Goal: Transaction & Acquisition: Subscribe to service/newsletter

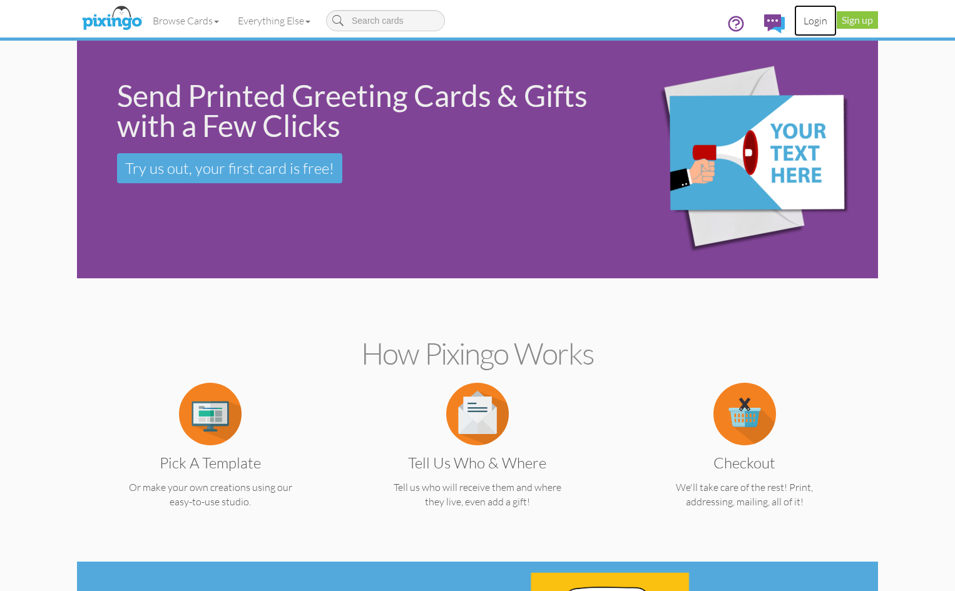
click at [836, 18] on link "Login" at bounding box center [815, 20] width 43 height 31
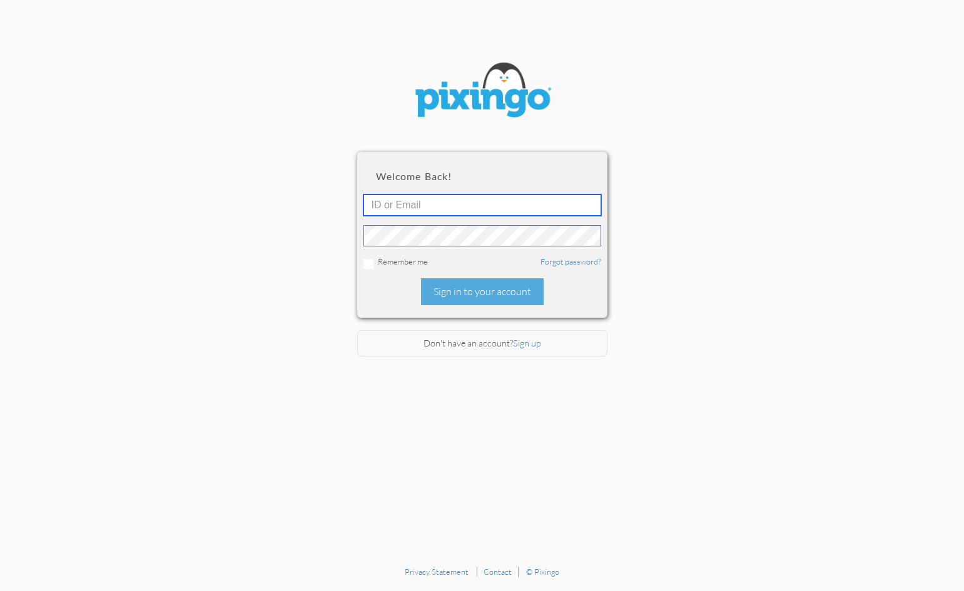
type input "21157"
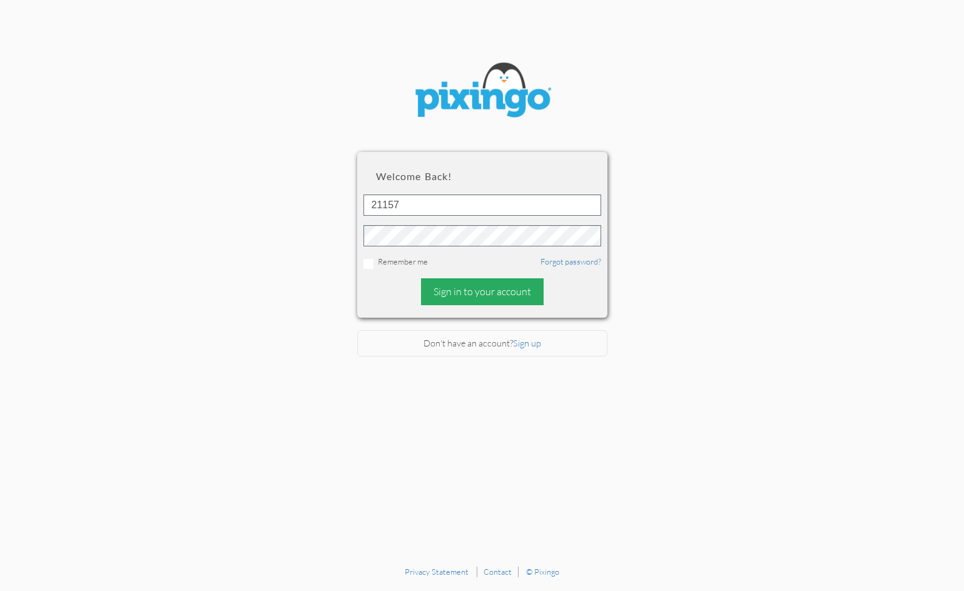
click at [519, 292] on div "Sign in to your account" at bounding box center [482, 291] width 123 height 27
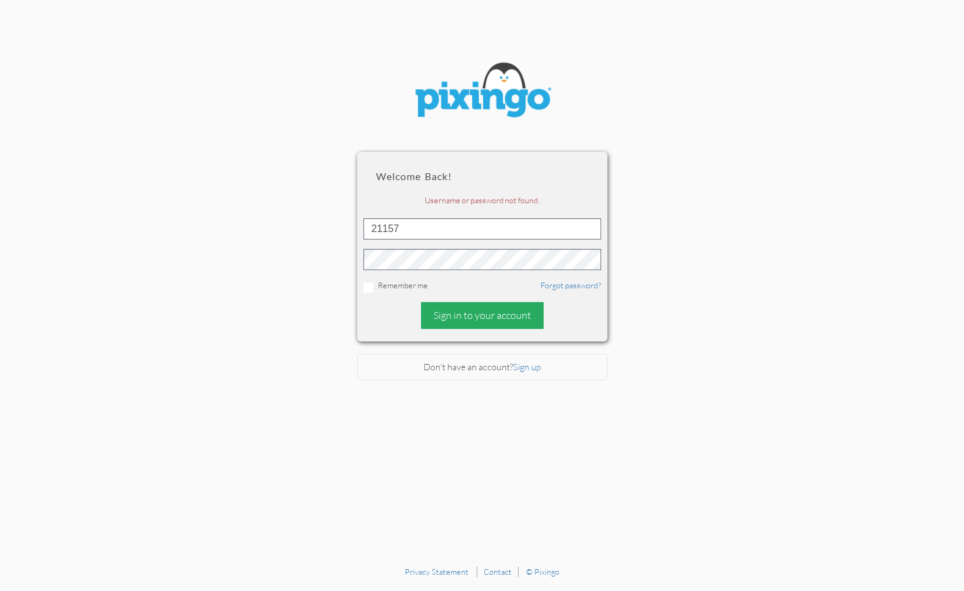
click at [506, 314] on div "Sign in to your account" at bounding box center [482, 315] width 123 height 27
click at [369, 285] on input "checkbox" at bounding box center [368, 288] width 10 height 10
checkbox input "true"
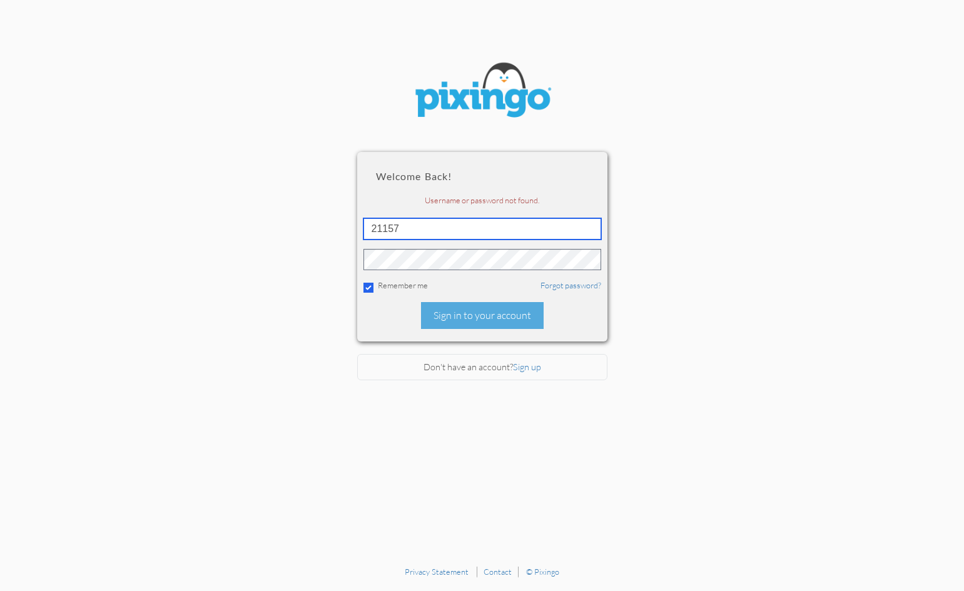
click at [428, 231] on input "21157" at bounding box center [482, 228] width 238 height 21
type input "2"
type input "[EMAIL_ADDRESS][DOMAIN_NAME]"
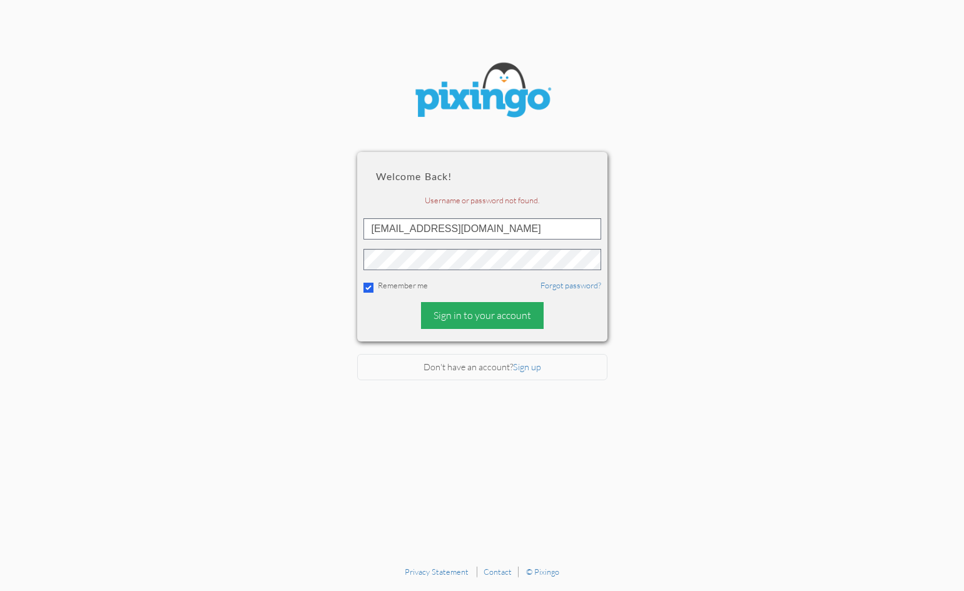
click at [491, 320] on div "Sign in to your account" at bounding box center [482, 315] width 123 height 27
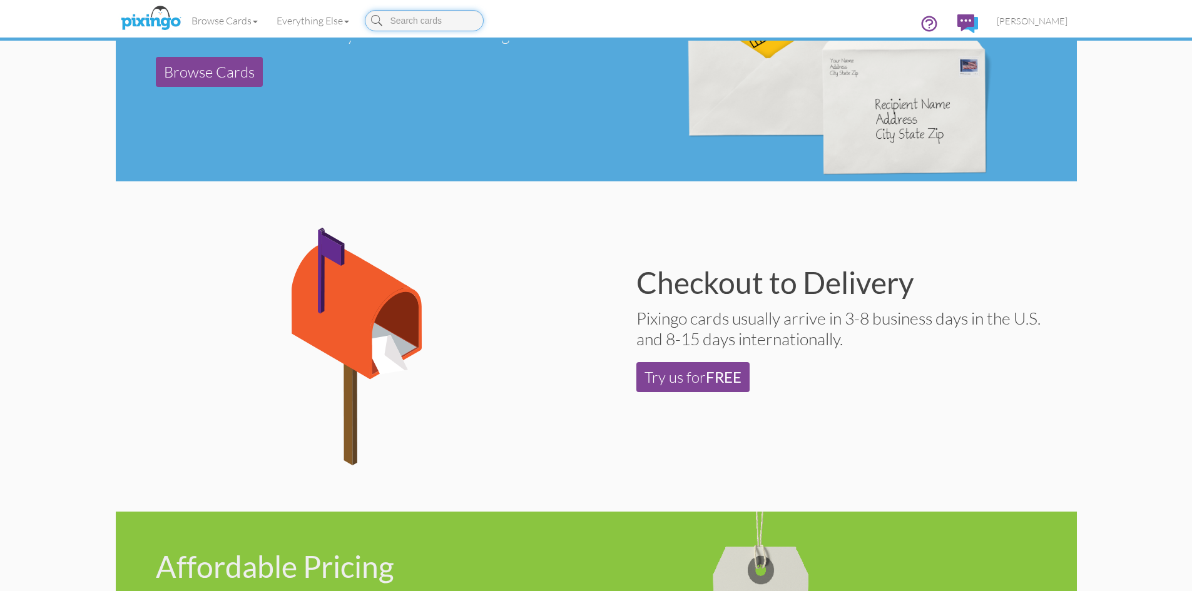
scroll to position [751, 0]
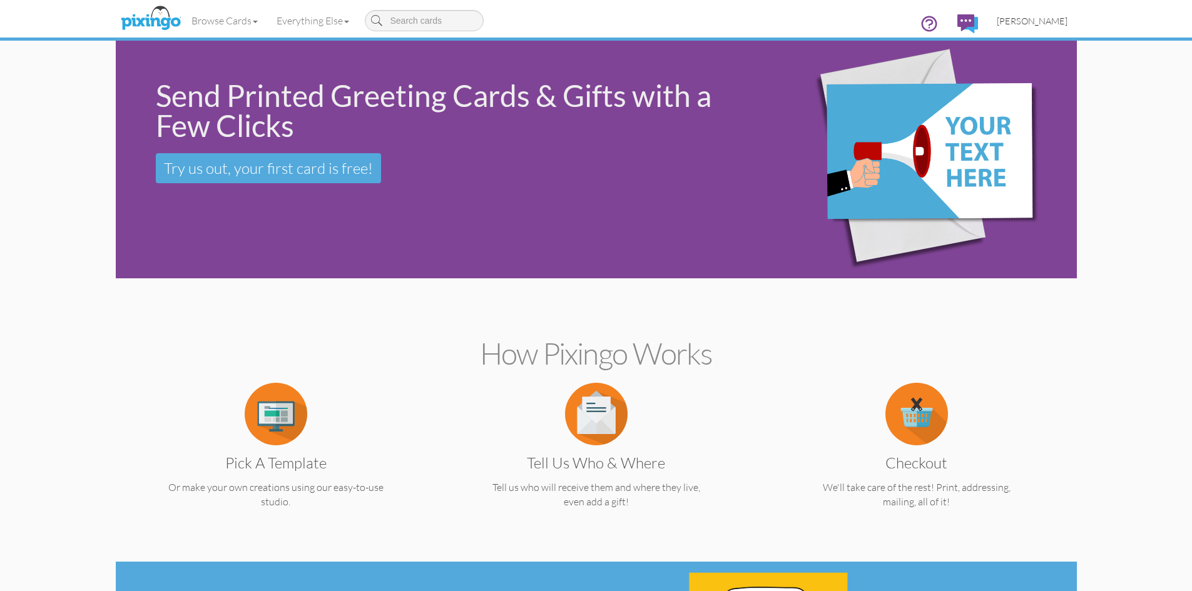
click at [1015, 22] on span "[PERSON_NAME]" at bounding box center [1032, 21] width 71 height 11
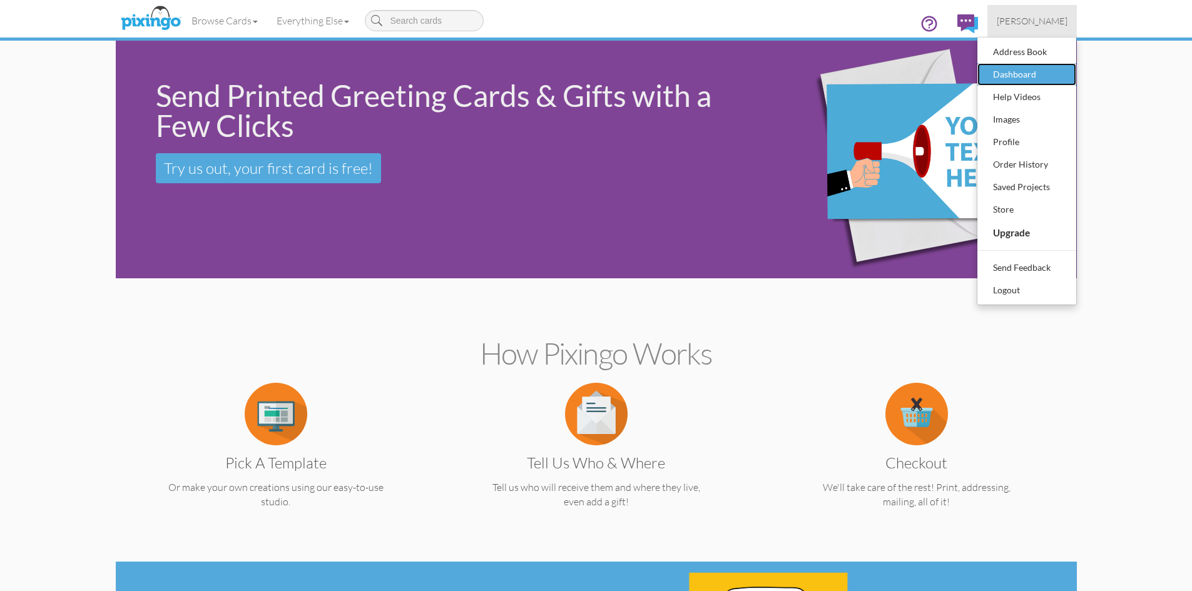
click at [1032, 73] on div "Dashboard" at bounding box center [1027, 74] width 74 height 19
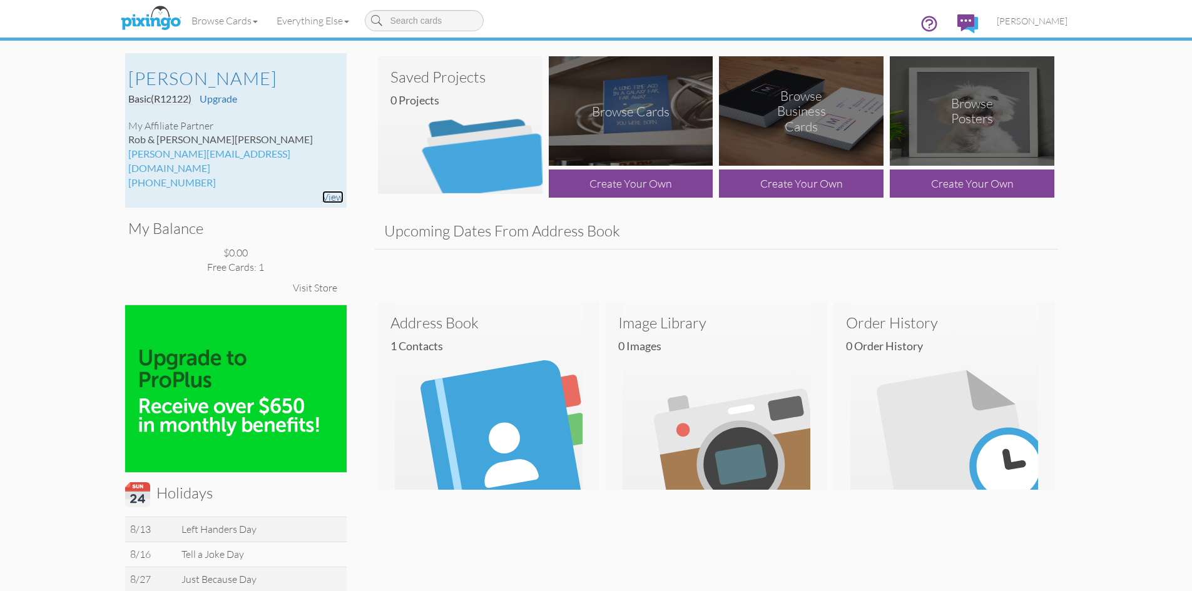
click at [330, 191] on link "View" at bounding box center [332, 197] width 21 height 13
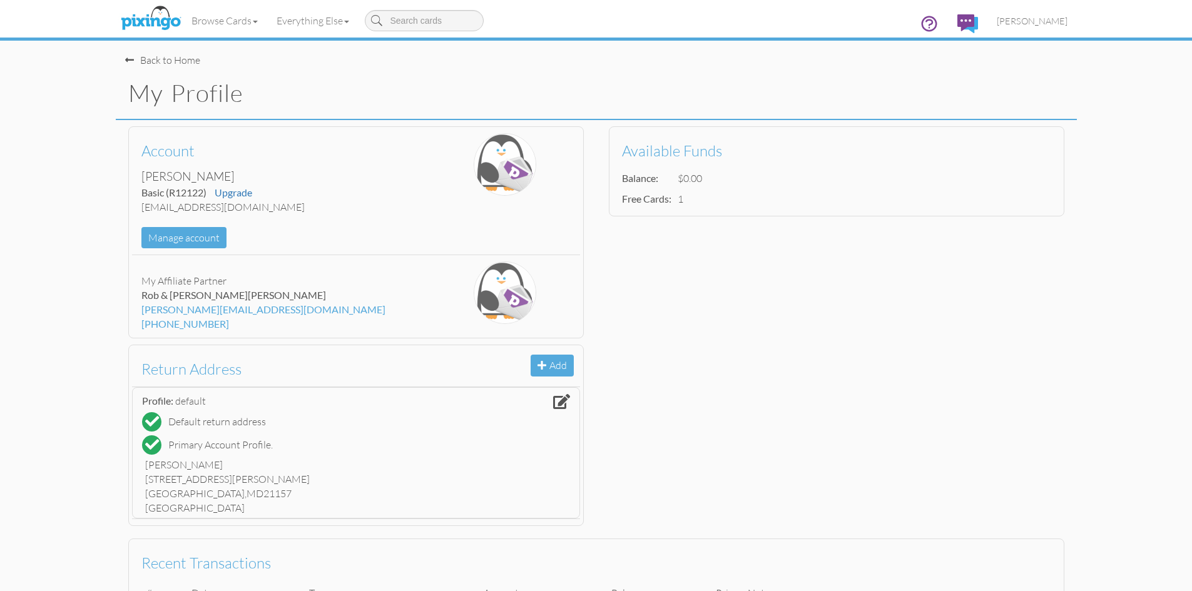
click at [130, 56] on span at bounding box center [129, 60] width 9 height 10
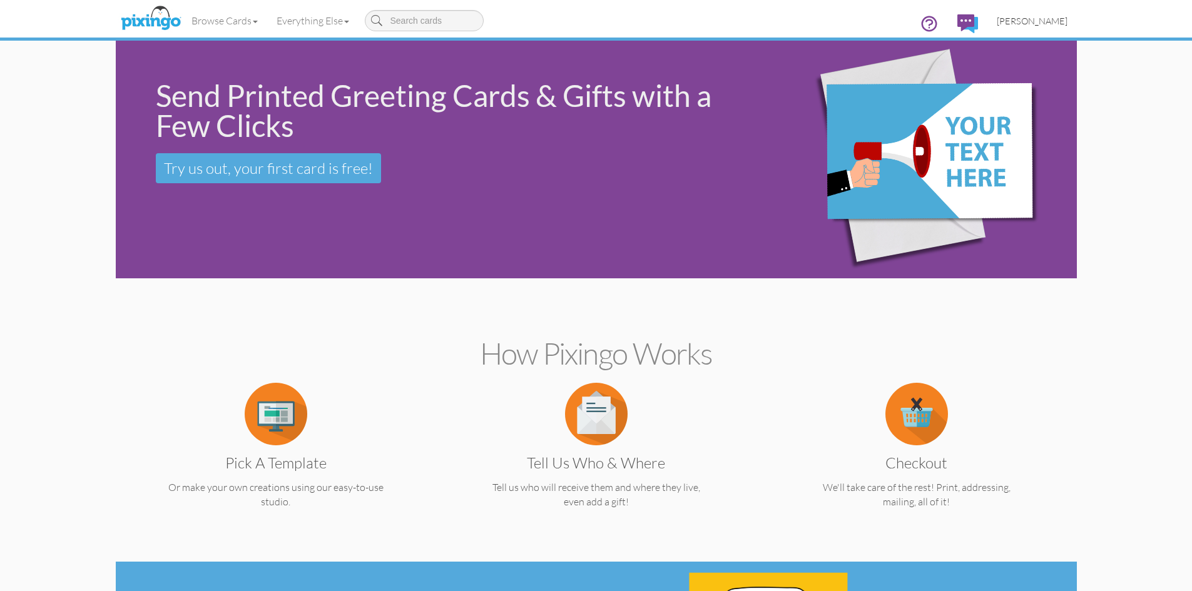
click at [1013, 16] on span "[PERSON_NAME]" at bounding box center [1032, 21] width 71 height 11
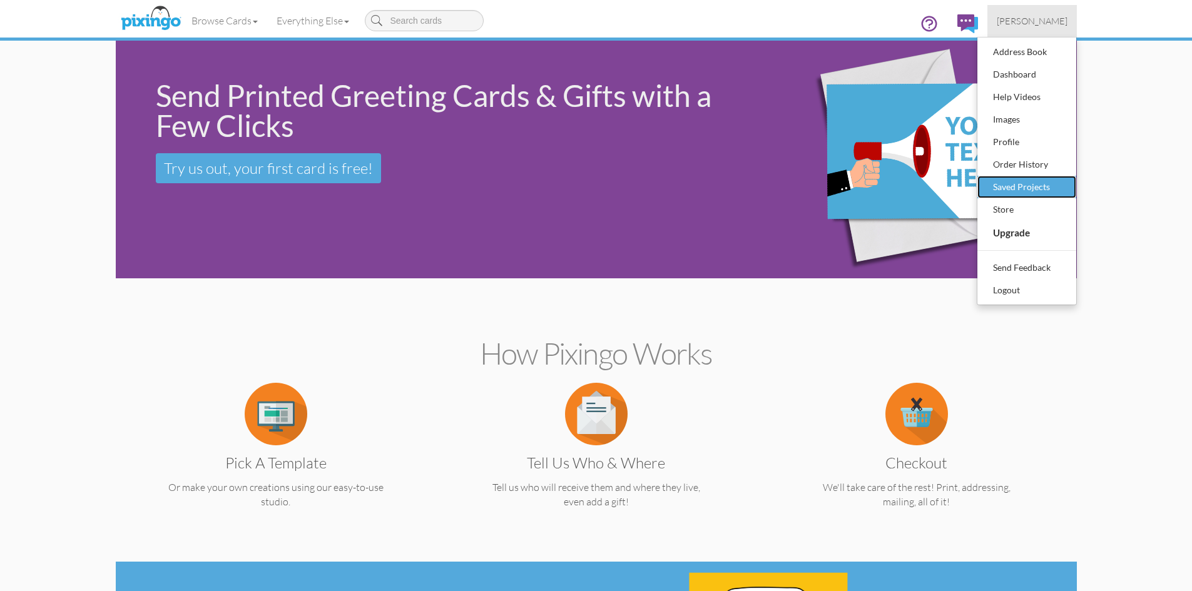
click at [1035, 186] on div "Saved Projects" at bounding box center [1027, 187] width 74 height 19
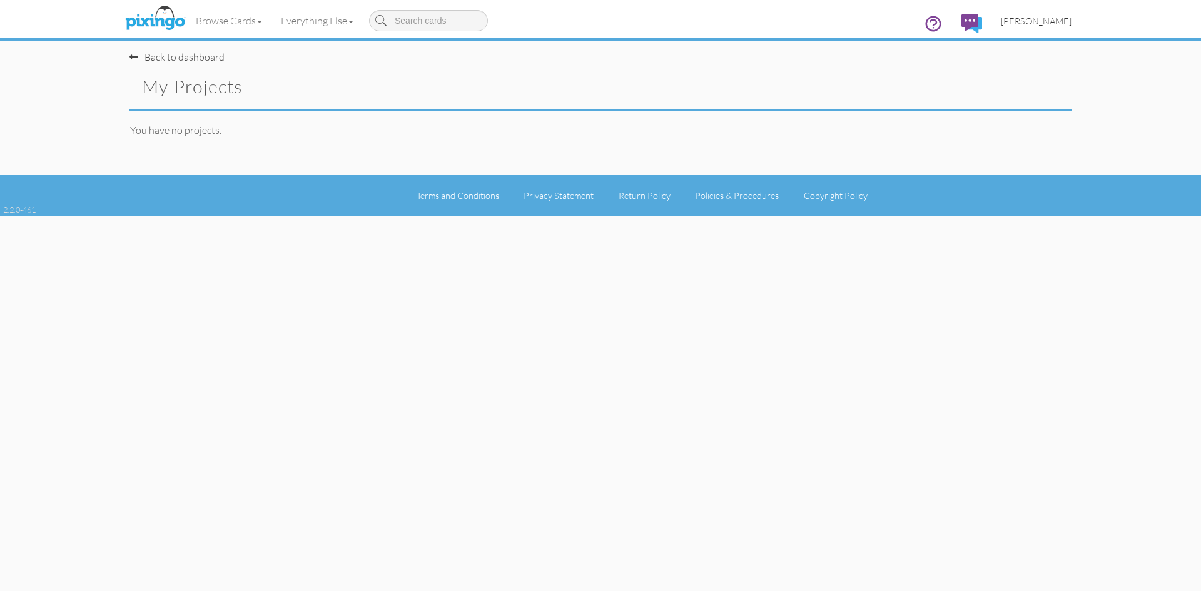
click at [1026, 21] on span "[PERSON_NAME]" at bounding box center [1036, 21] width 71 height 11
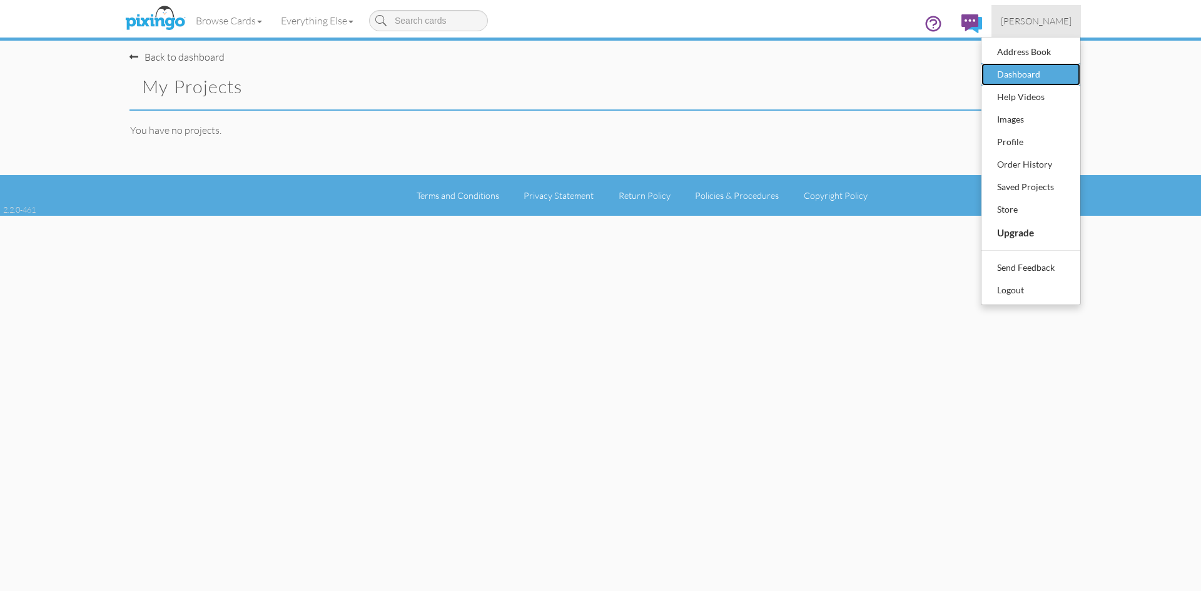
click at [1030, 76] on div "Dashboard" at bounding box center [1031, 74] width 74 height 19
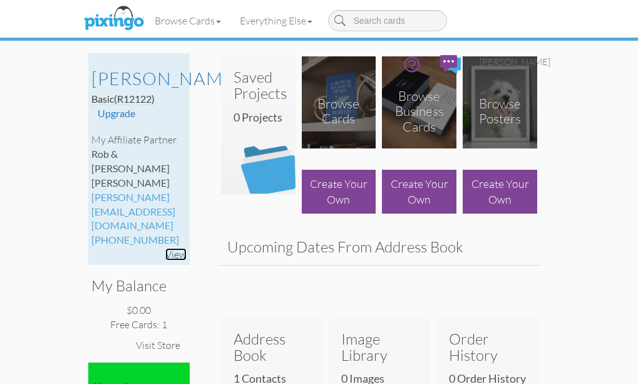
click at [165, 248] on link "View" at bounding box center [175, 254] width 21 height 13
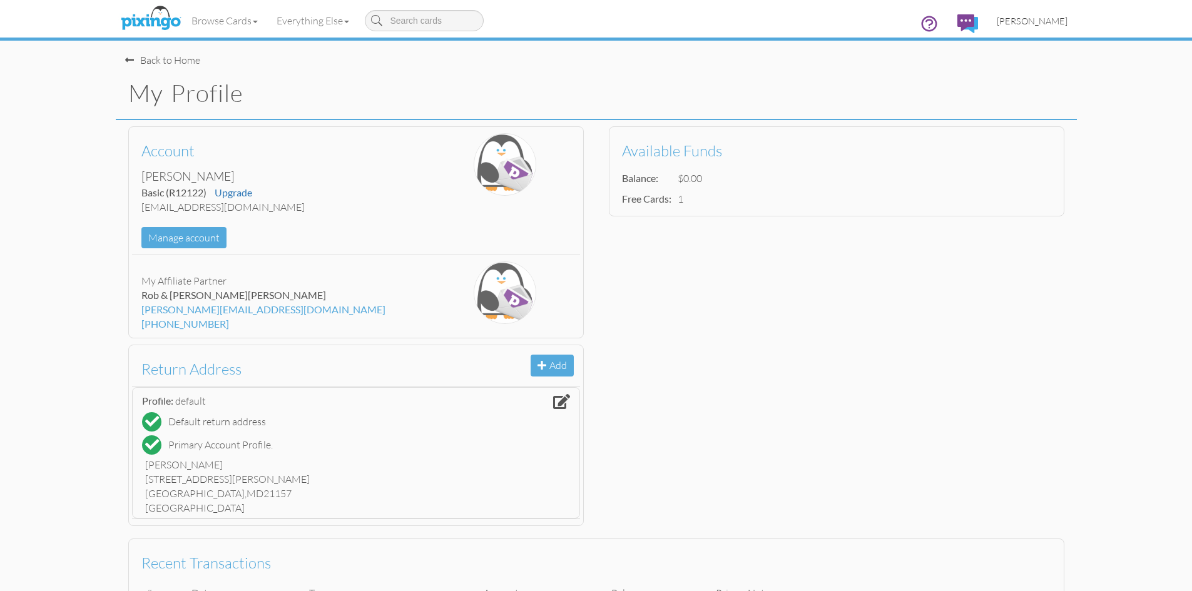
click at [1005, 21] on span "[PERSON_NAME]" at bounding box center [1032, 21] width 71 height 11
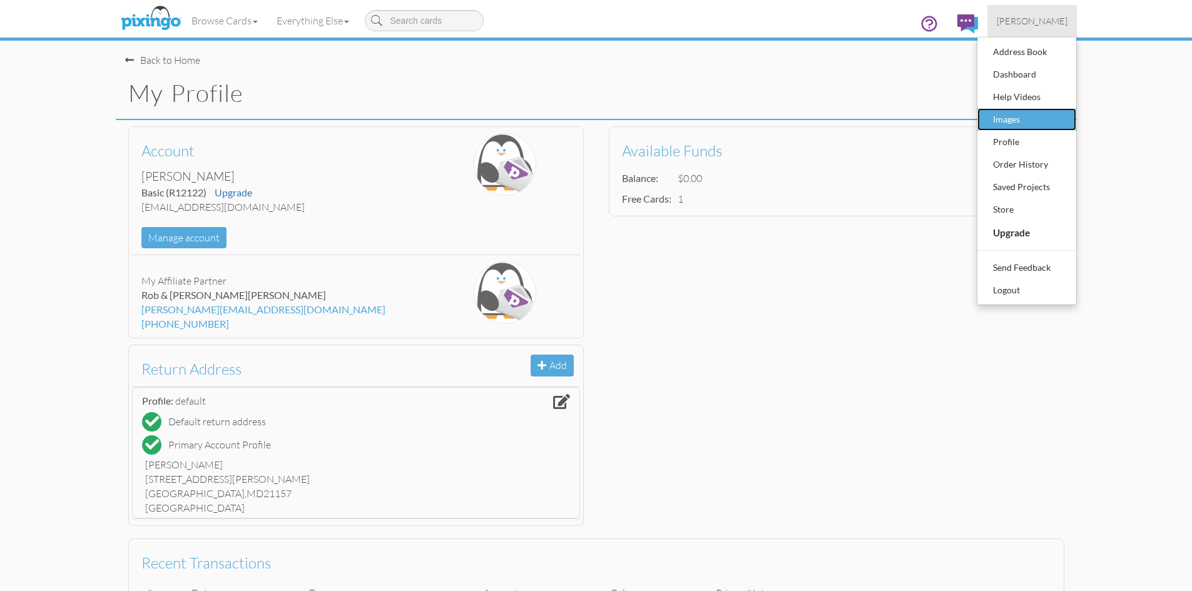
click at [1018, 111] on div "Images" at bounding box center [1027, 119] width 74 height 19
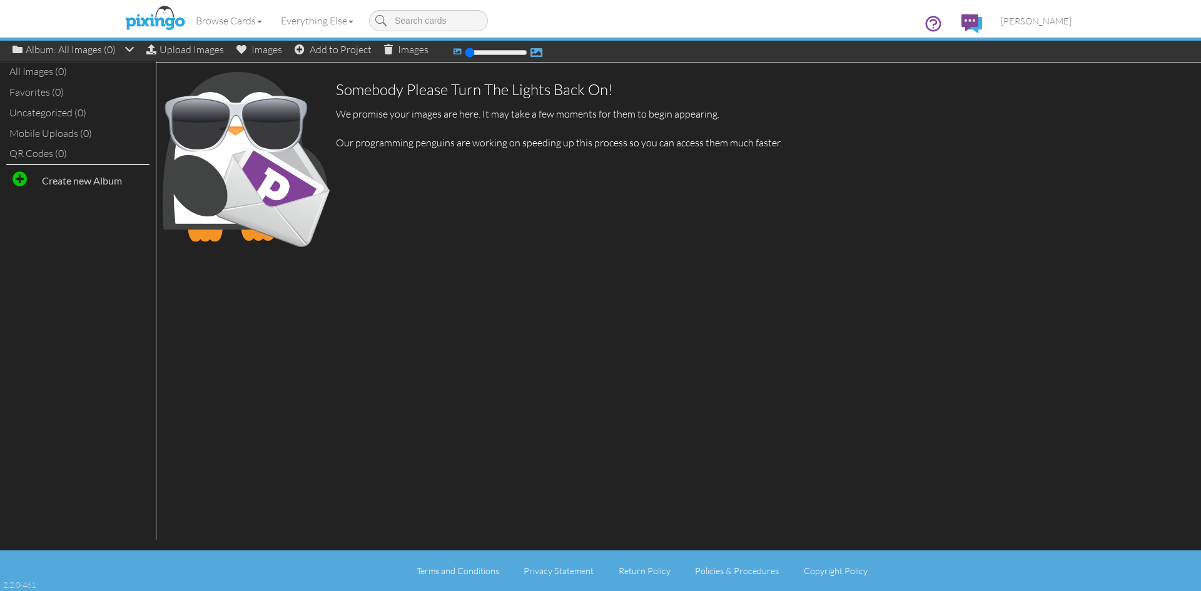
click at [539, 49] on span at bounding box center [537, 51] width 12 height 16
click at [1064, 18] on span "[PERSON_NAME]" at bounding box center [1036, 21] width 71 height 11
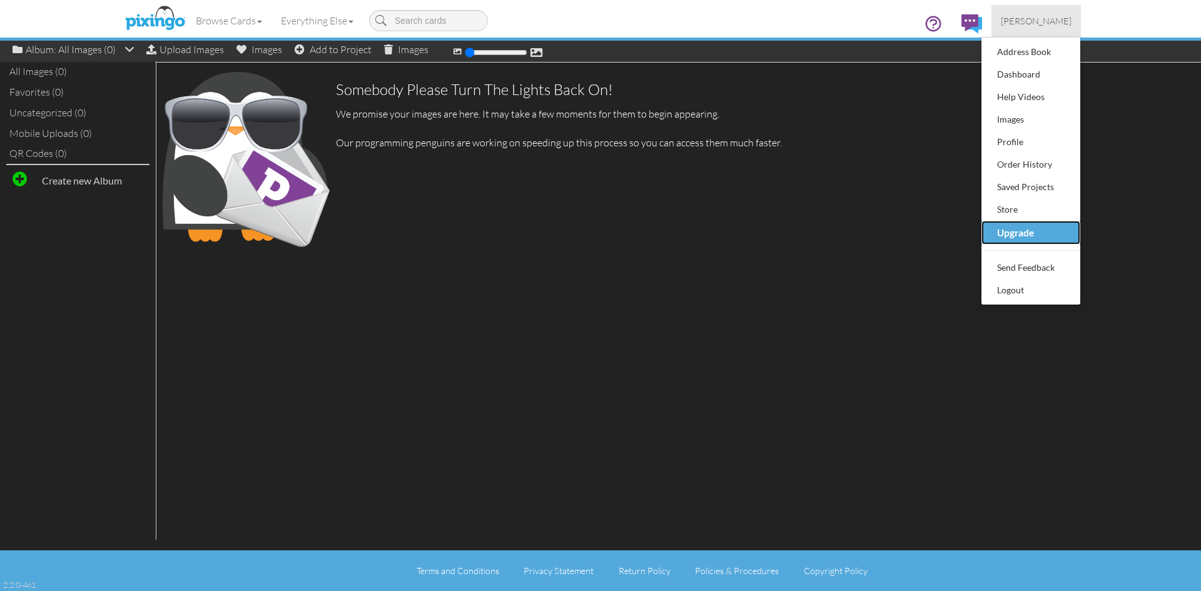
click at [1040, 230] on div "Upgrade" at bounding box center [1031, 233] width 74 height 20
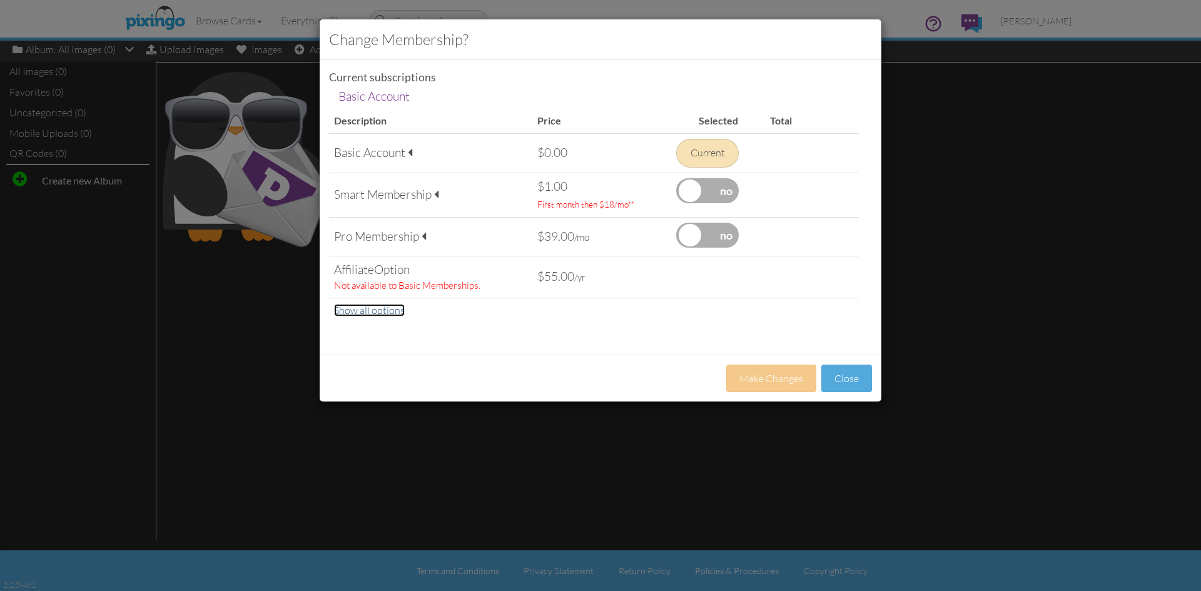
click at [367, 312] on link "Show all options" at bounding box center [369, 310] width 71 height 13
click at [691, 198] on label at bounding box center [707, 190] width 63 height 25
click at [0, 0] on input "checkbox" at bounding box center [0, 0] width 0 height 0
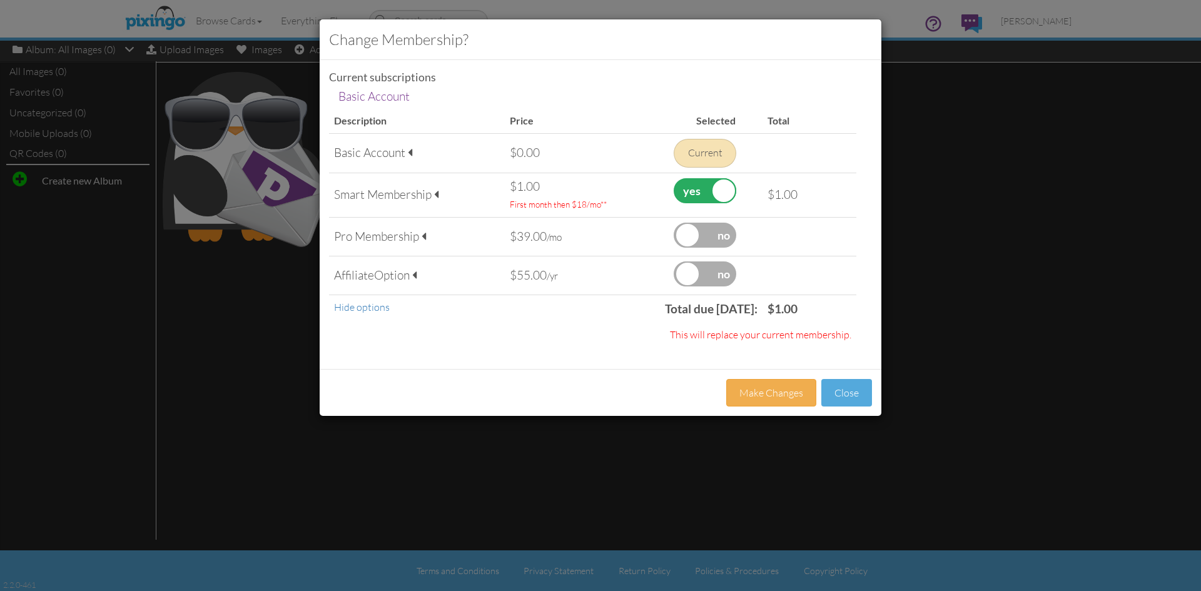
click at [365, 277] on div "Affiliate Option" at bounding box center [417, 275] width 166 height 17
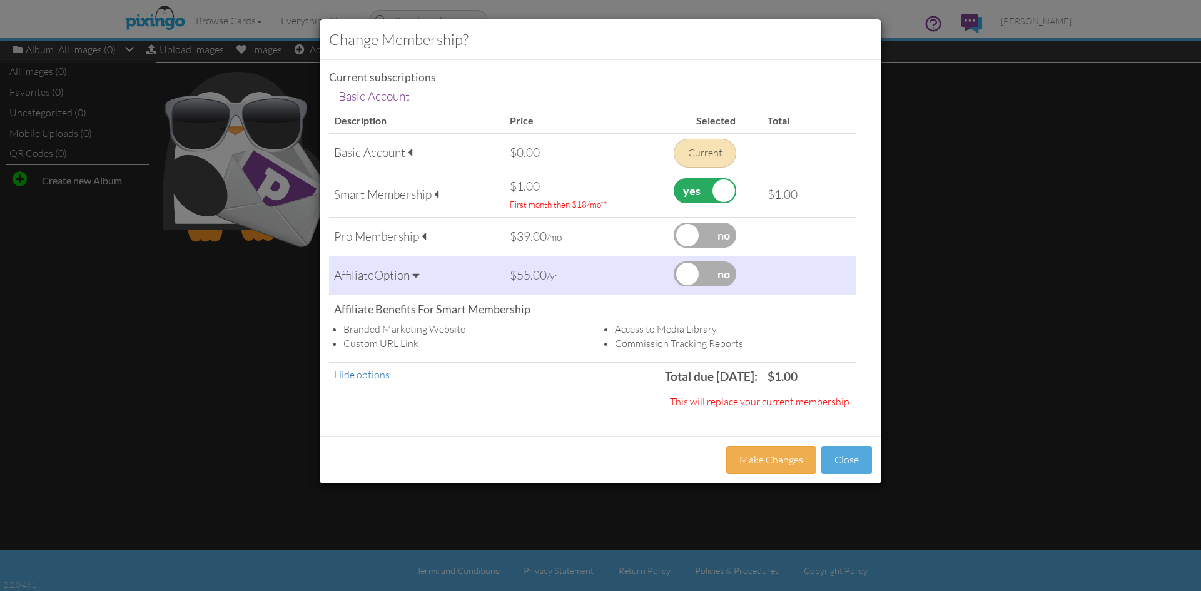
click at [425, 233] on span at bounding box center [424, 236] width 4 height 12
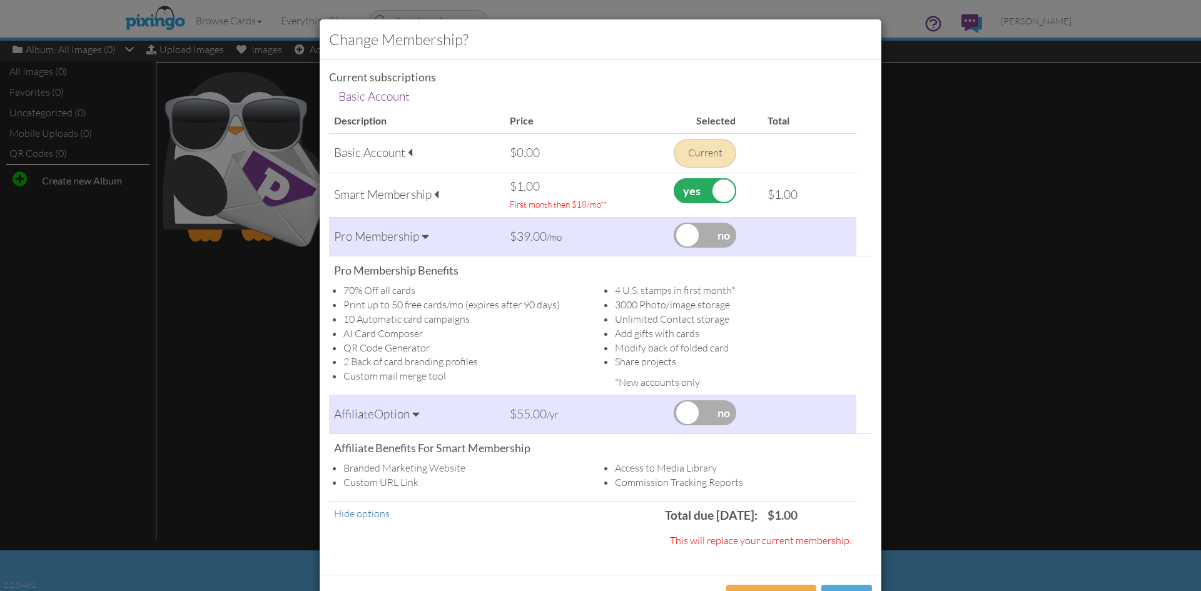
click at [410, 195] on div "Smart Membership" at bounding box center [417, 194] width 166 height 17
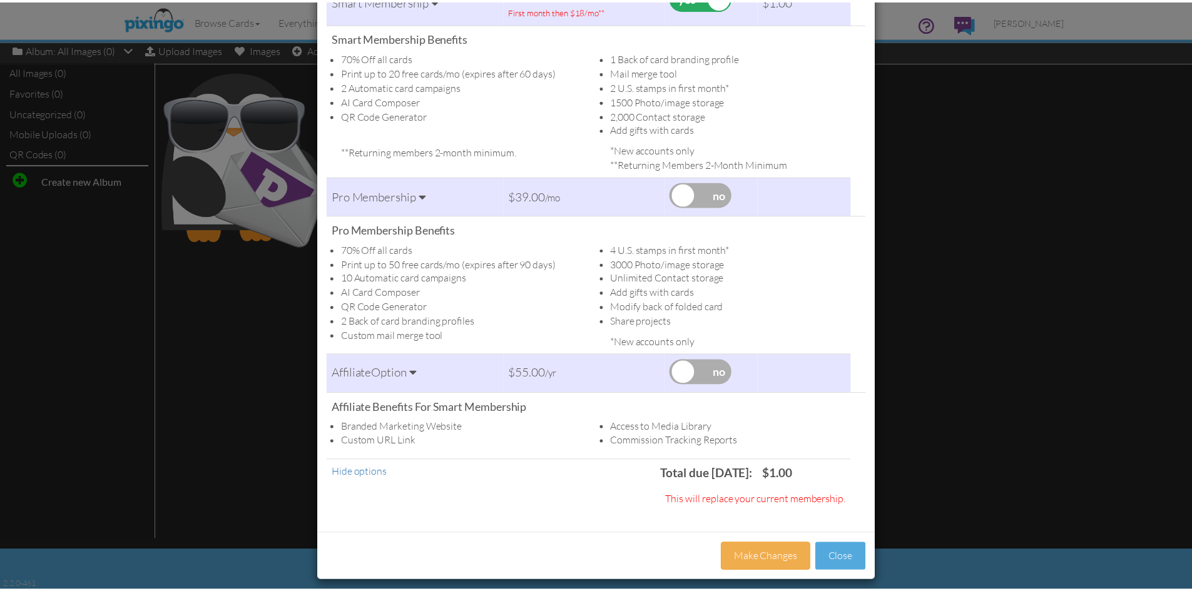
scroll to position [203, 0]
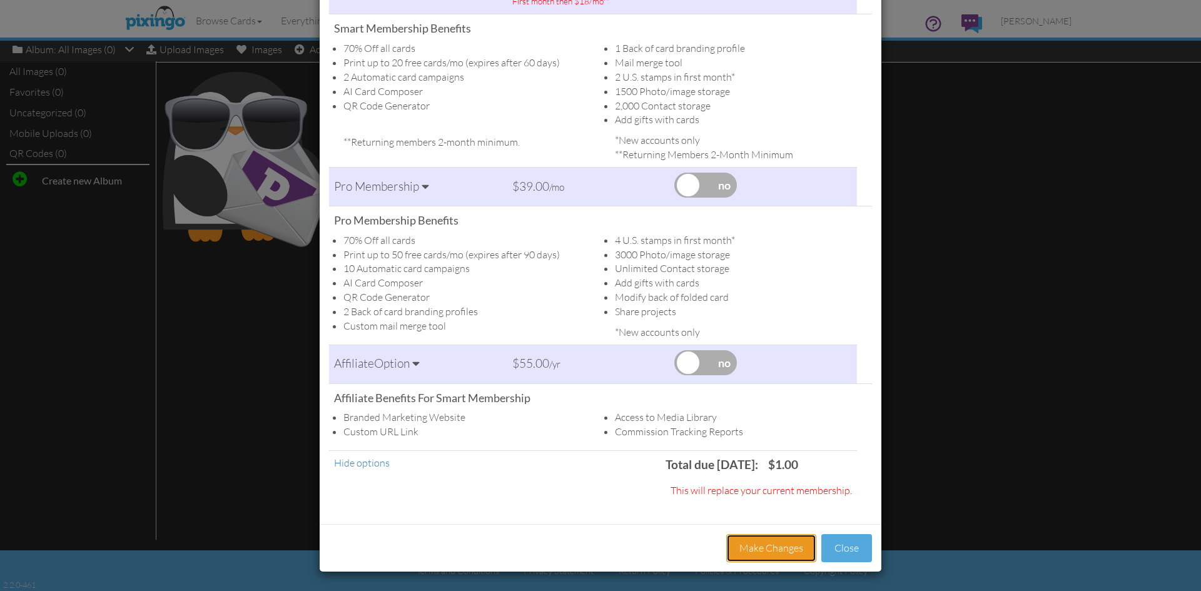
click at [754, 544] on button "Make Changes" at bounding box center [771, 548] width 90 height 28
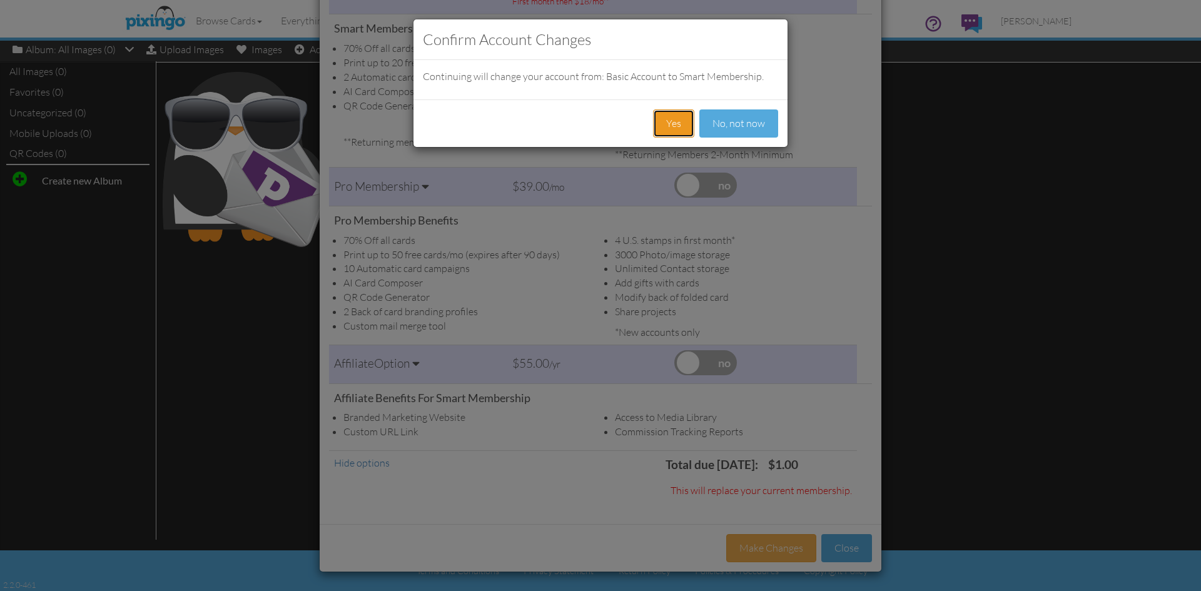
click at [666, 125] on button "Yes" at bounding box center [673, 123] width 41 height 28
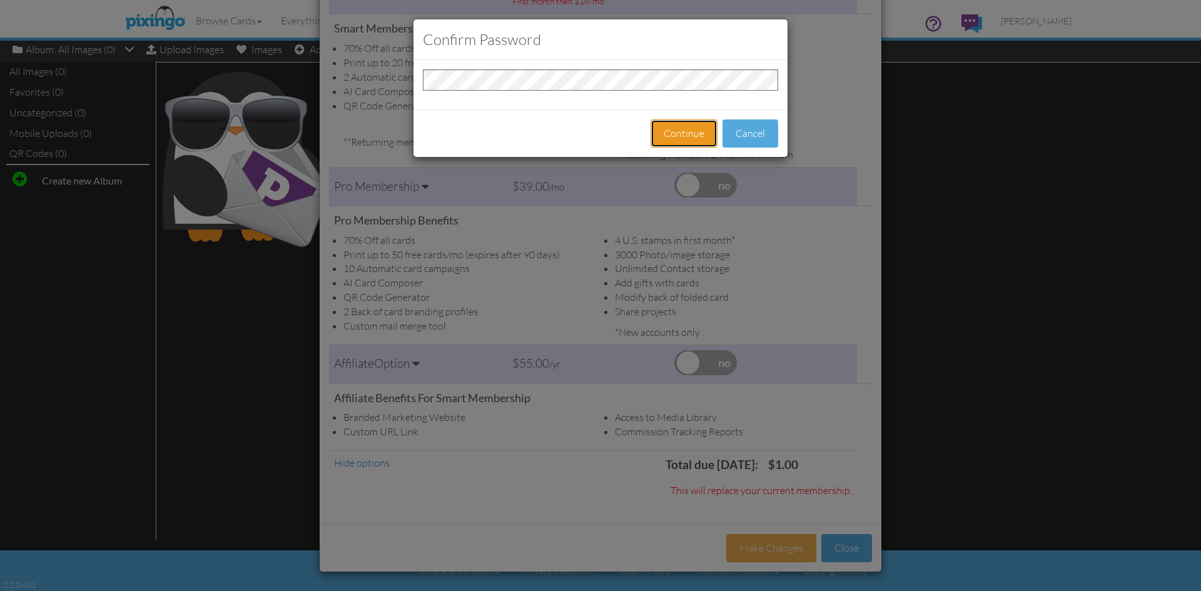
click at [664, 126] on button "Continue" at bounding box center [684, 133] width 67 height 28
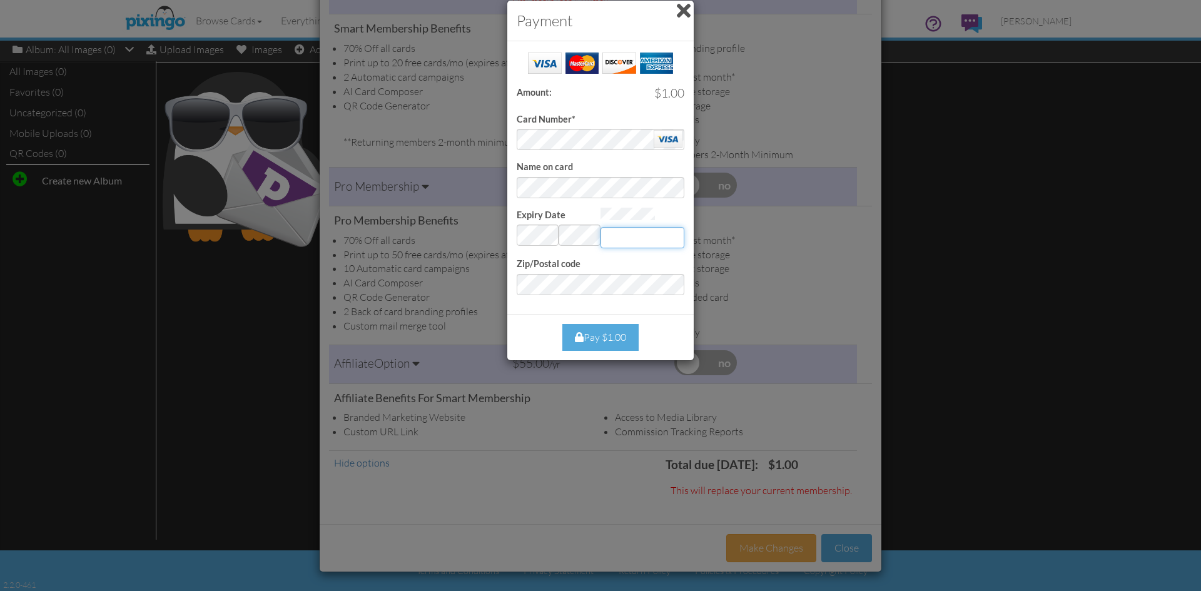
click at [634, 240] on input "Expiry Date" at bounding box center [643, 237] width 84 height 21
type input "104"
click at [623, 333] on div "Pay $1.00" at bounding box center [600, 337] width 76 height 27
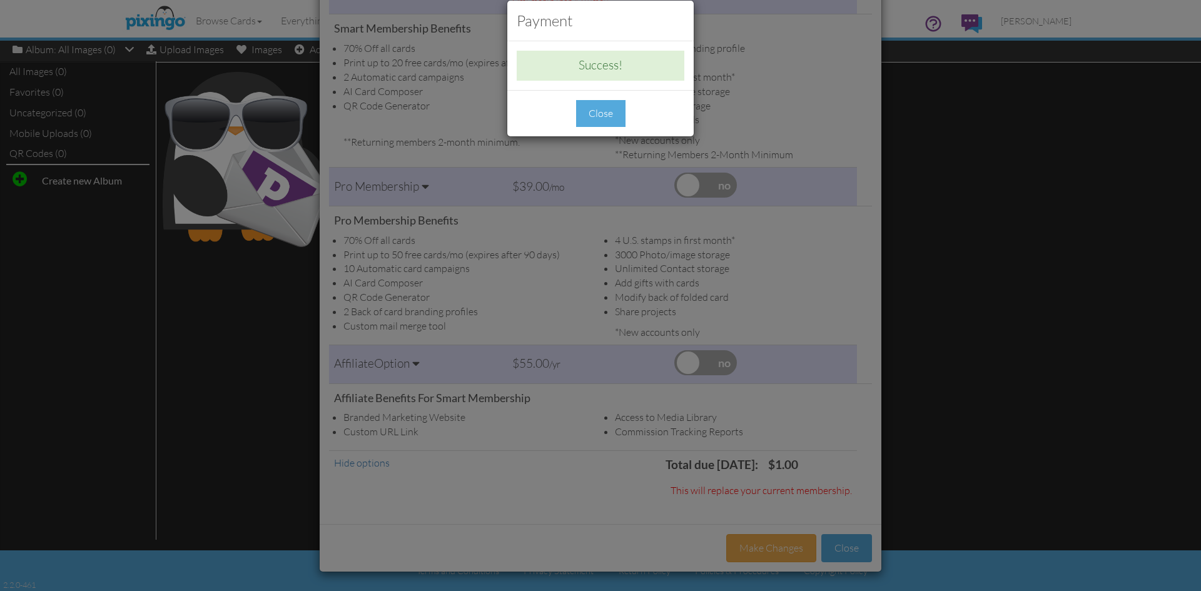
click at [601, 109] on div "Close" at bounding box center [600, 113] width 49 height 27
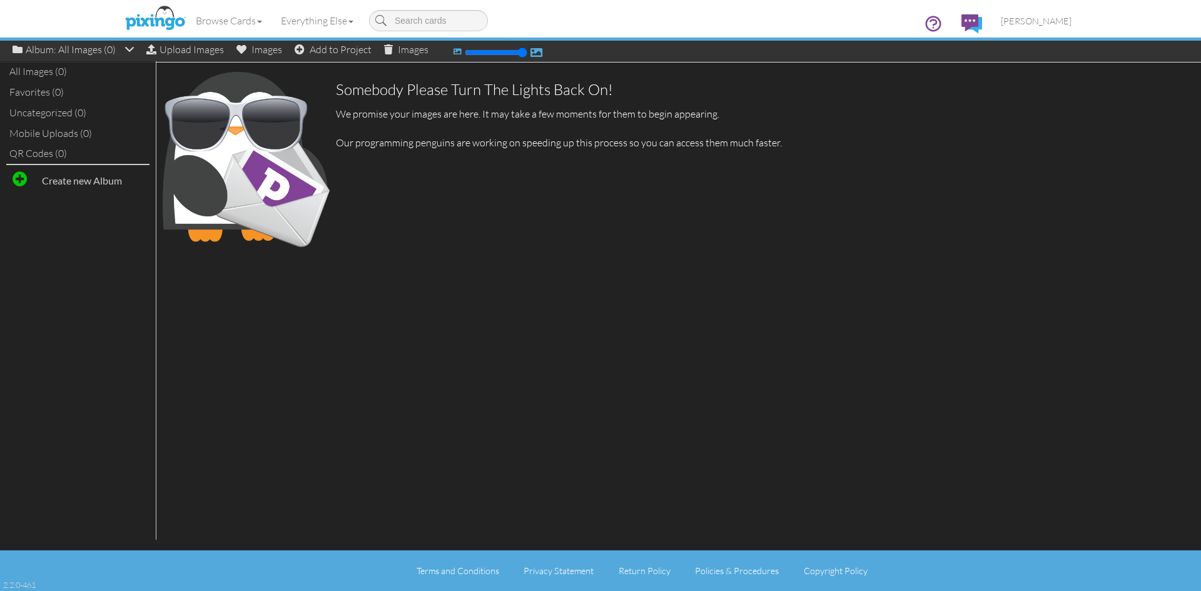
drag, startPoint x: 467, startPoint y: 52, endPoint x: 549, endPoint y: 53, distance: 82.0
type input "250"
click at [527, 53] on input "range" at bounding box center [496, 53] width 63 height 10
click at [1034, 22] on span "[PERSON_NAME]" at bounding box center [1036, 21] width 71 height 11
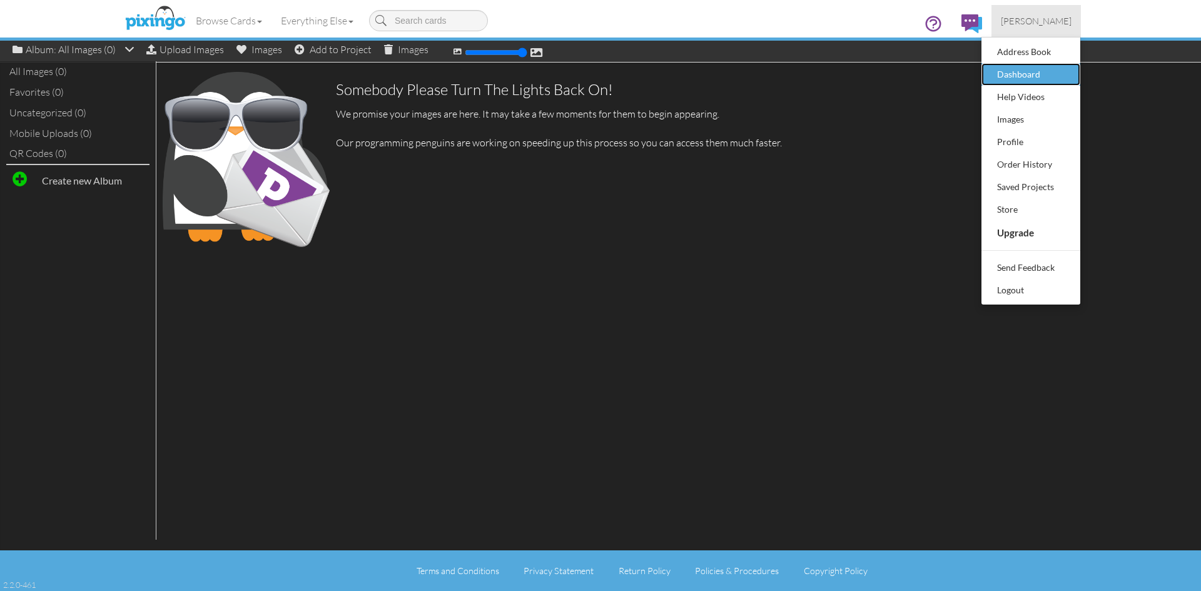
click at [1039, 68] on div "Dashboard" at bounding box center [1031, 74] width 74 height 19
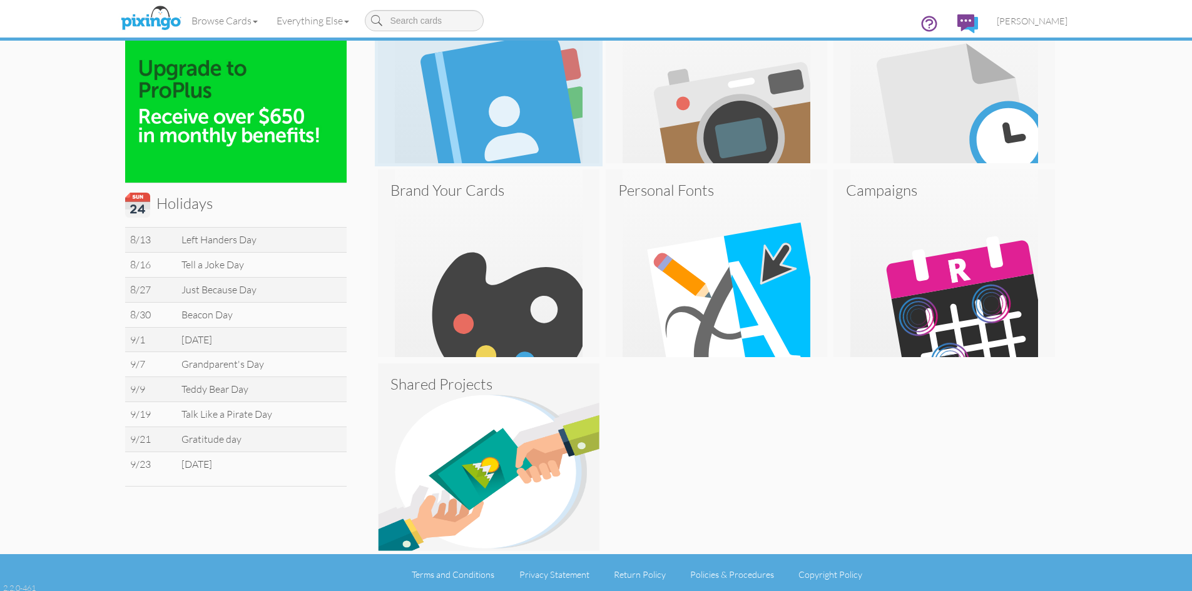
scroll to position [330, 0]
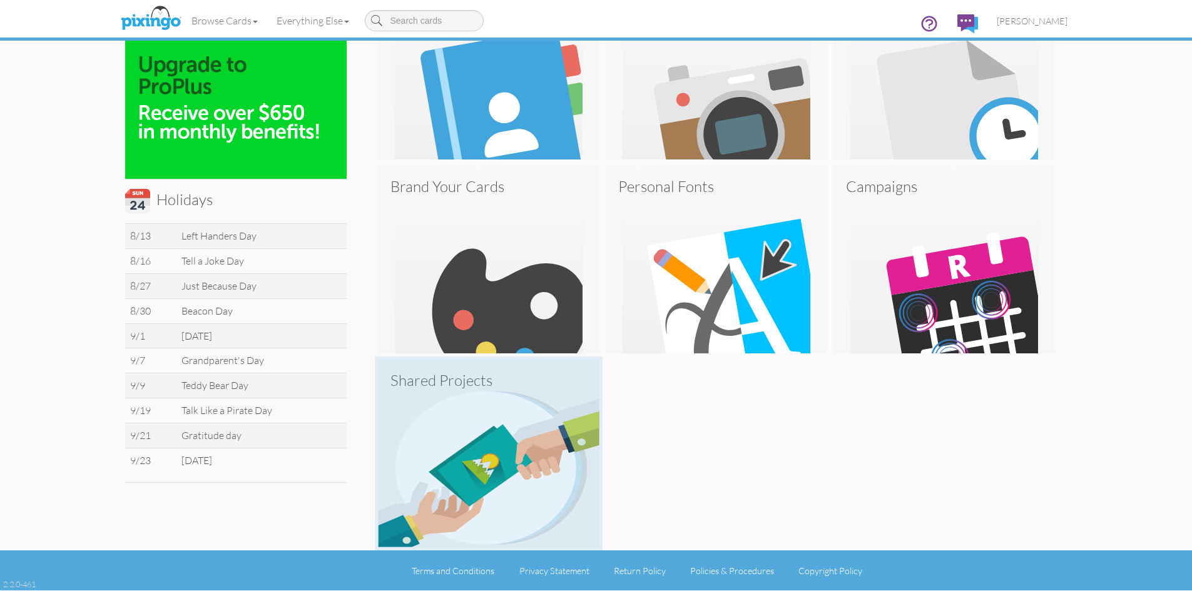
click at [460, 382] on h3 "Shared Projects" at bounding box center [488, 380] width 196 height 16
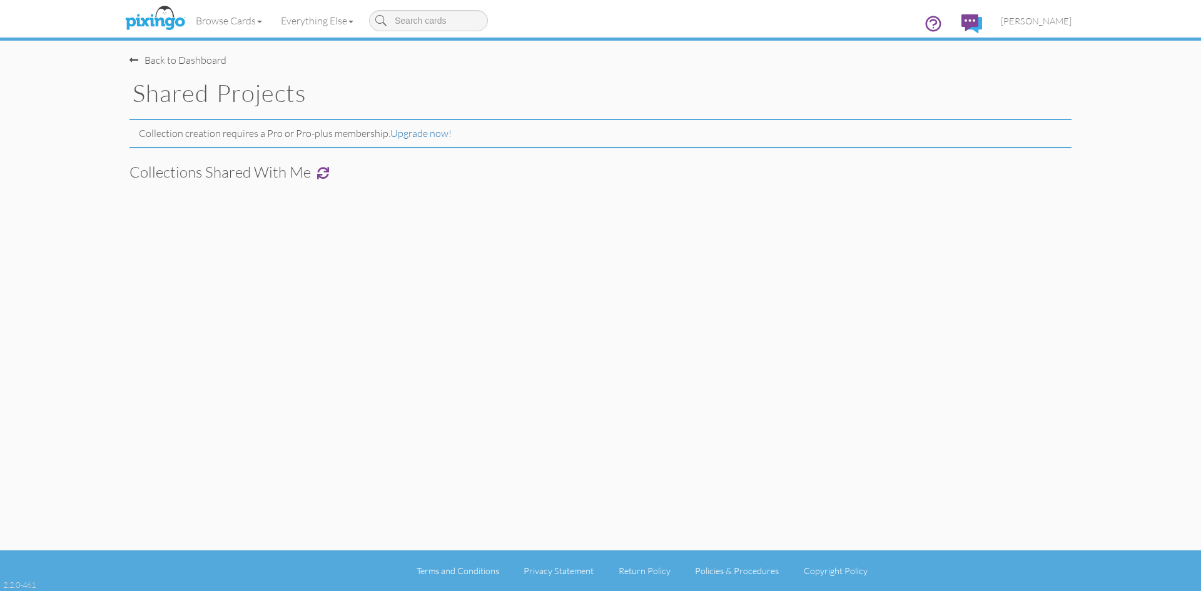
click at [323, 172] on span at bounding box center [323, 173] width 12 height 12
click at [327, 173] on span at bounding box center [323, 173] width 12 height 12
click at [132, 60] on span at bounding box center [134, 60] width 9 height 10
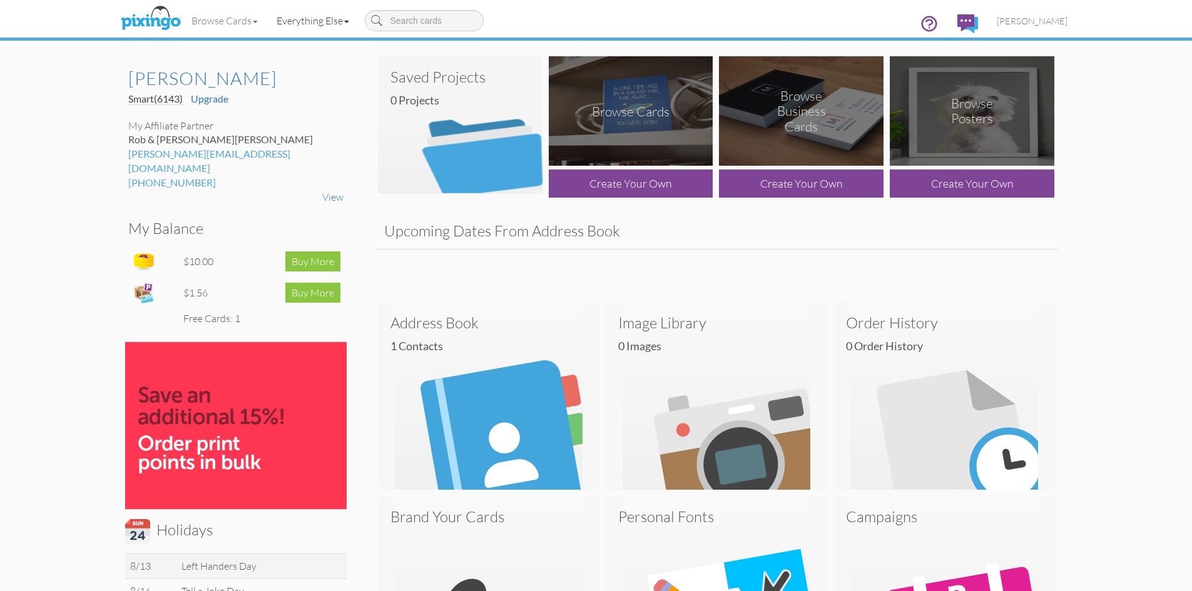
click at [354, 23] on link "Everything Else" at bounding box center [312, 20] width 91 height 31
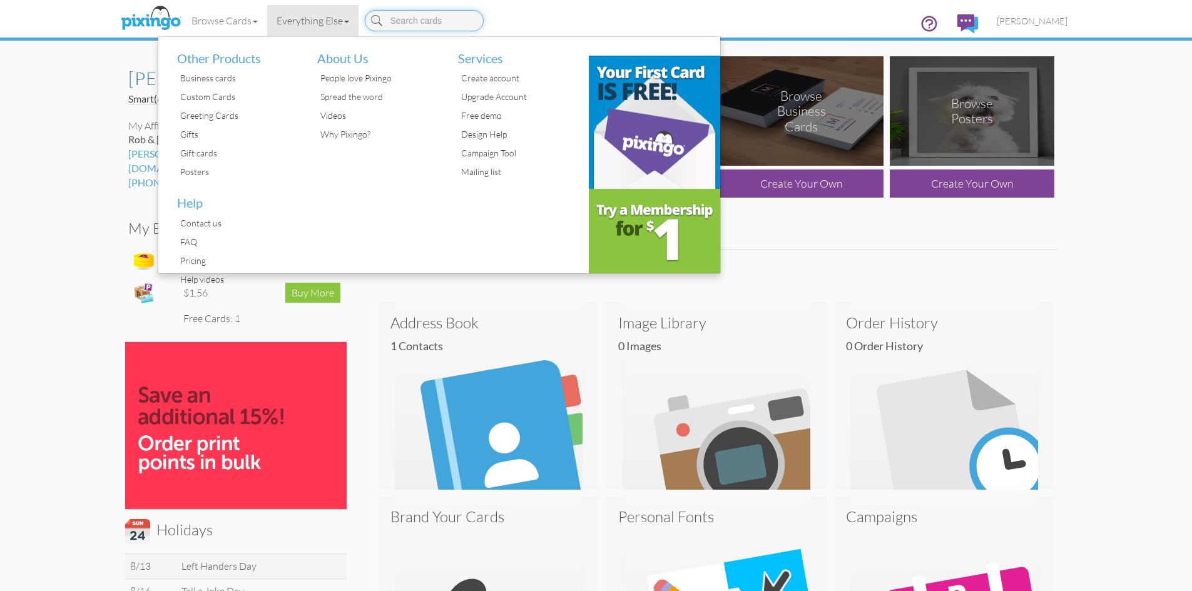
click at [416, 23] on input at bounding box center [424, 20] width 119 height 21
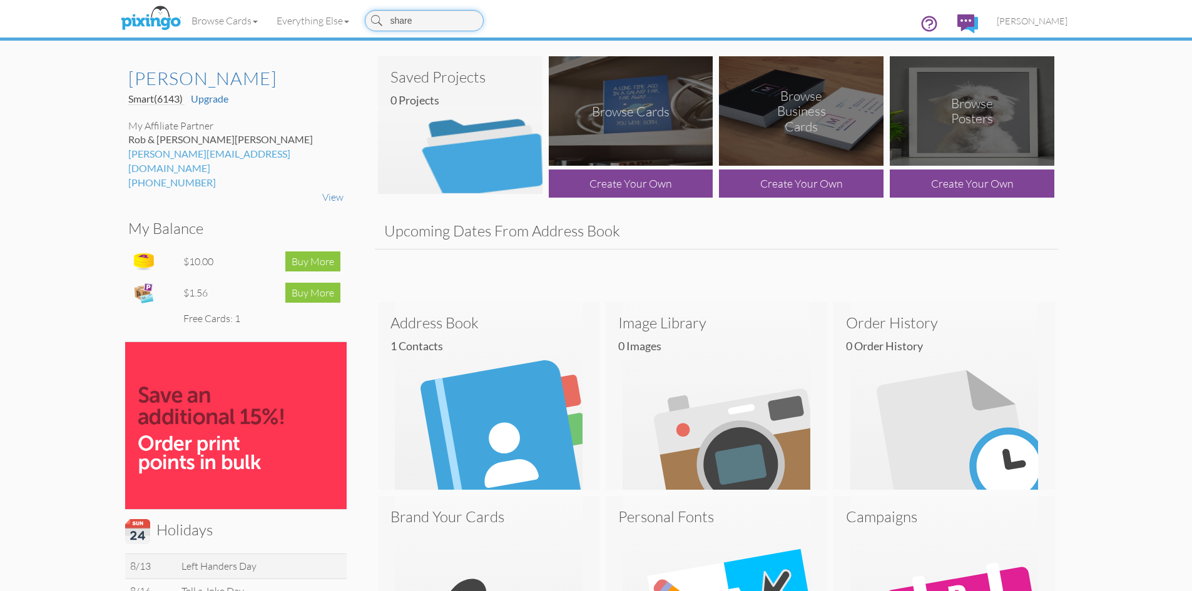
type input "shared"
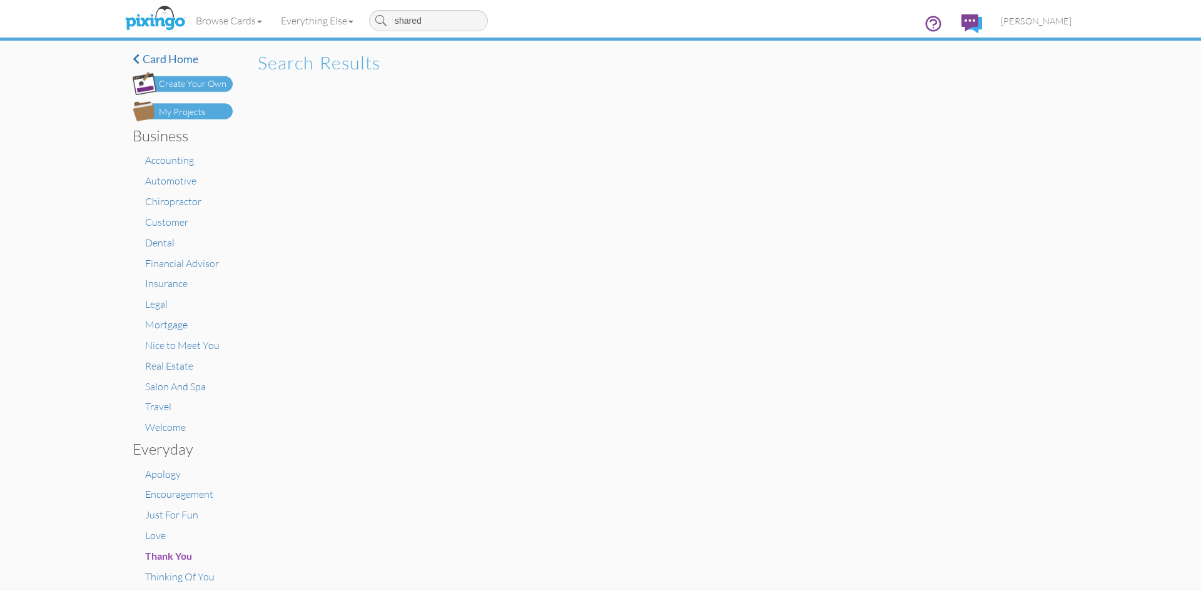
click at [177, 109] on div "My Projects" at bounding box center [182, 112] width 46 height 13
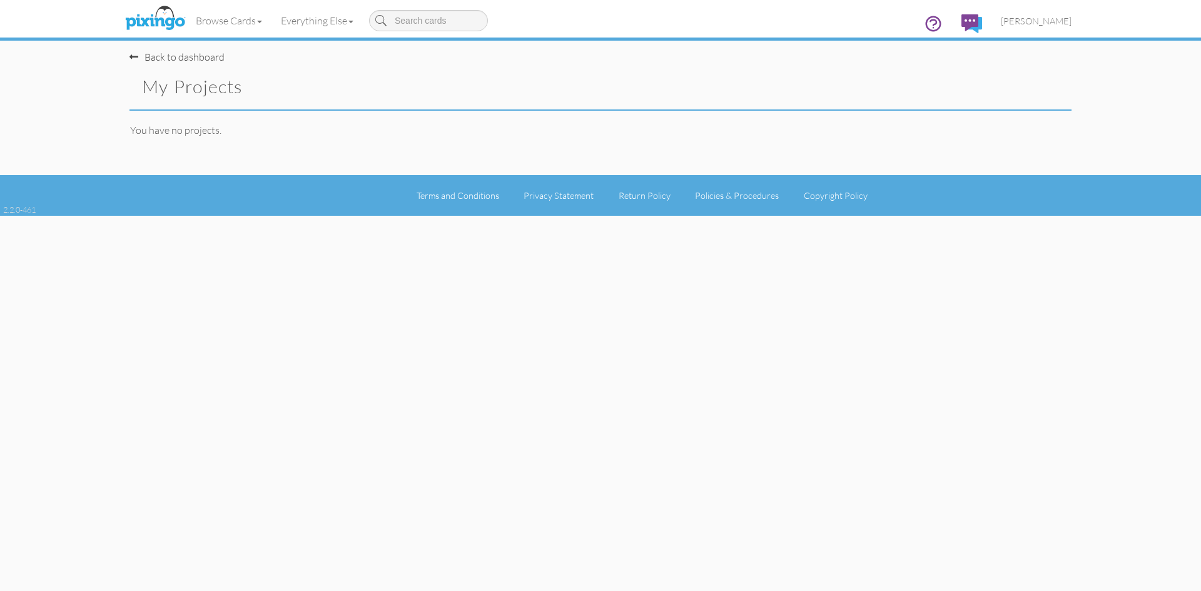
click at [163, 64] on div "Back to dashboard My Projects" at bounding box center [360, 79] width 480 height 59
click at [169, 56] on link "Back to dashboard" at bounding box center [177, 57] width 95 height 13
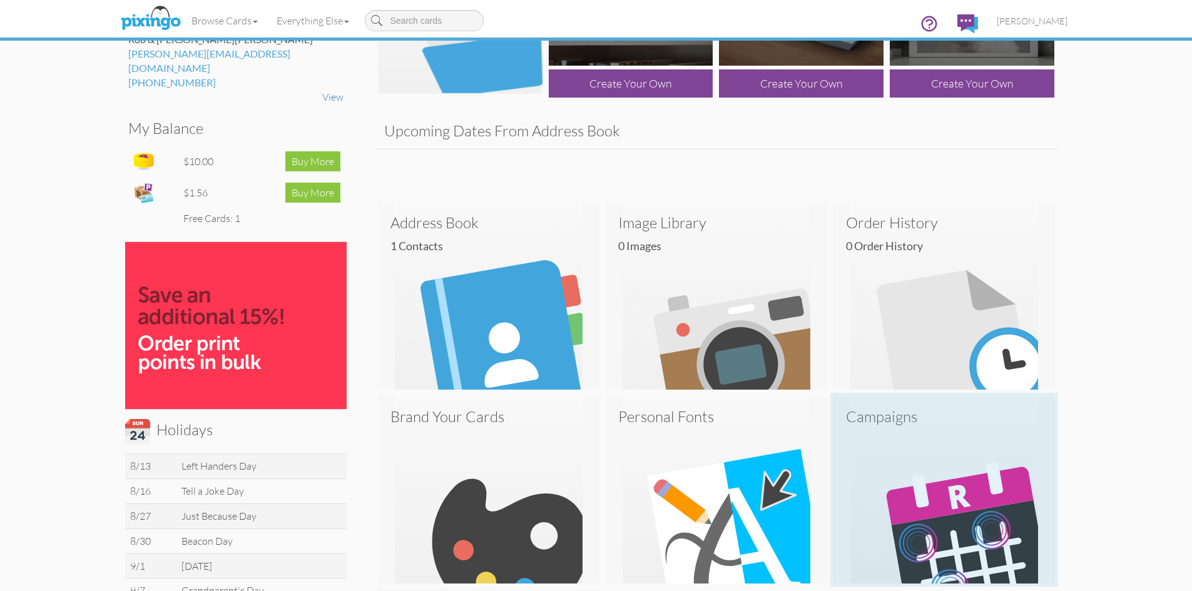
scroll to position [63, 0]
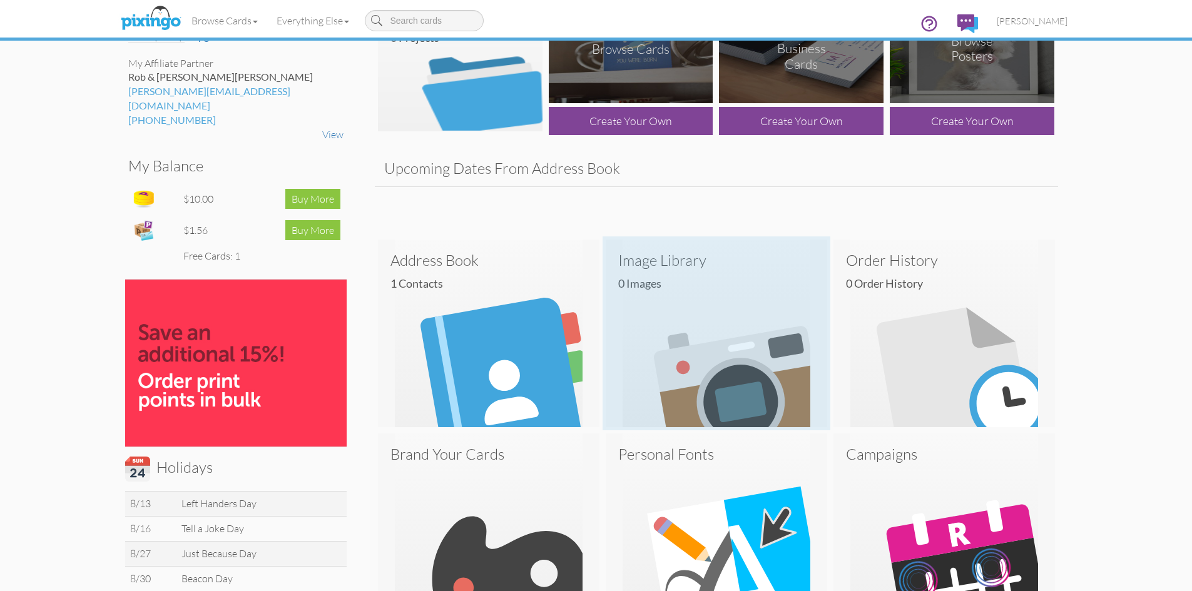
click at [727, 322] on img at bounding box center [716, 334] width 221 height 188
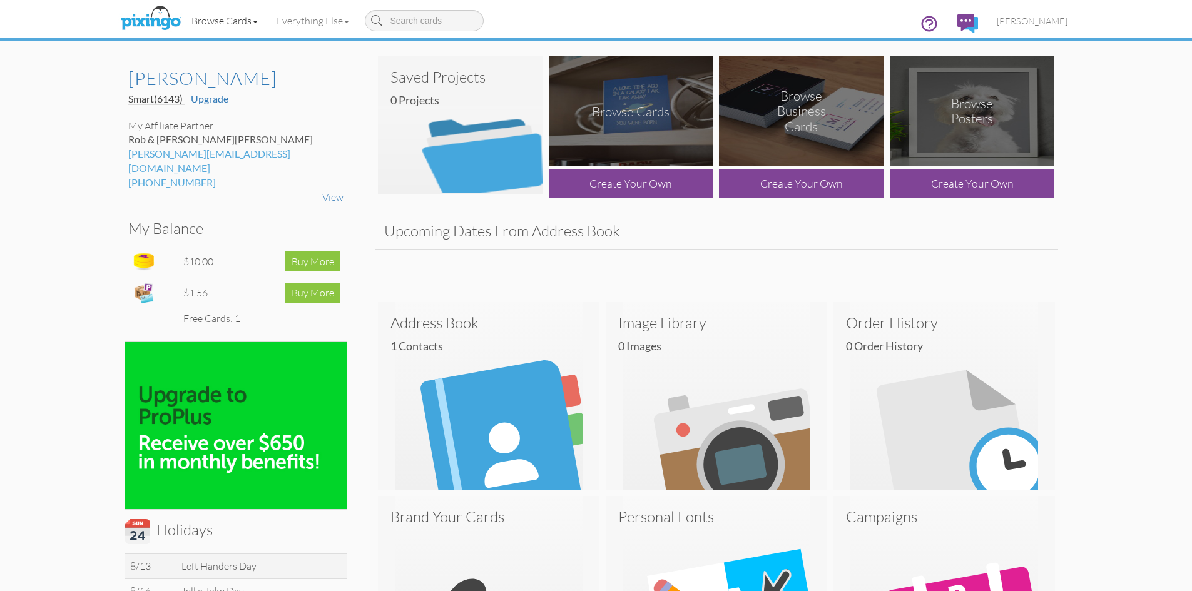
click at [254, 26] on link "Browse Cards" at bounding box center [224, 20] width 85 height 31
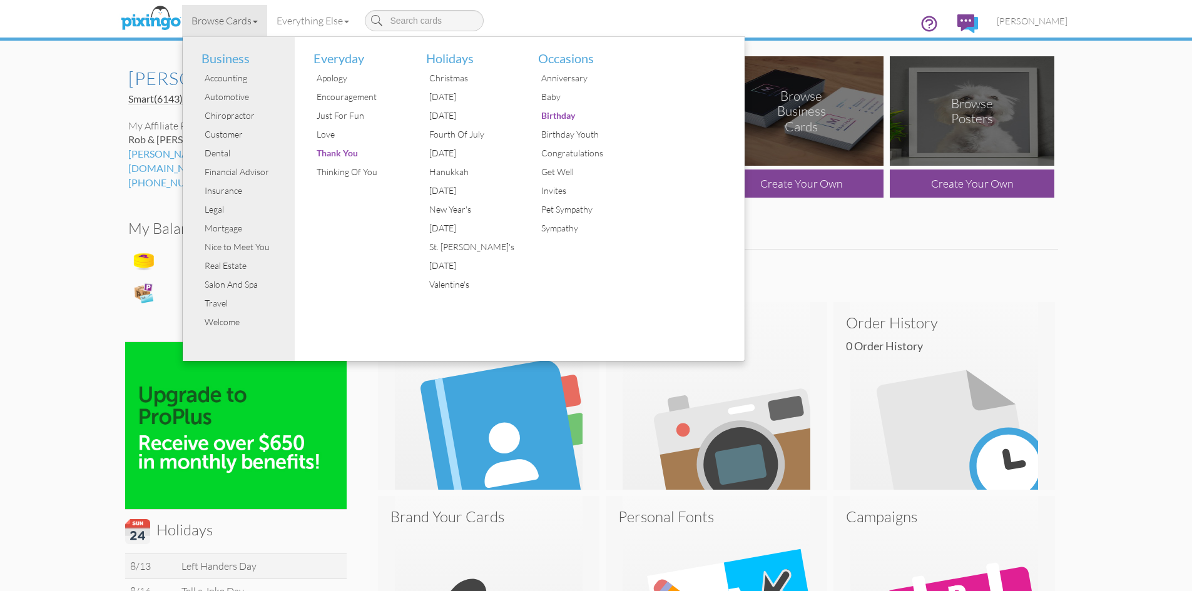
click at [254, 26] on link "Browse Cards" at bounding box center [224, 20] width 85 height 31
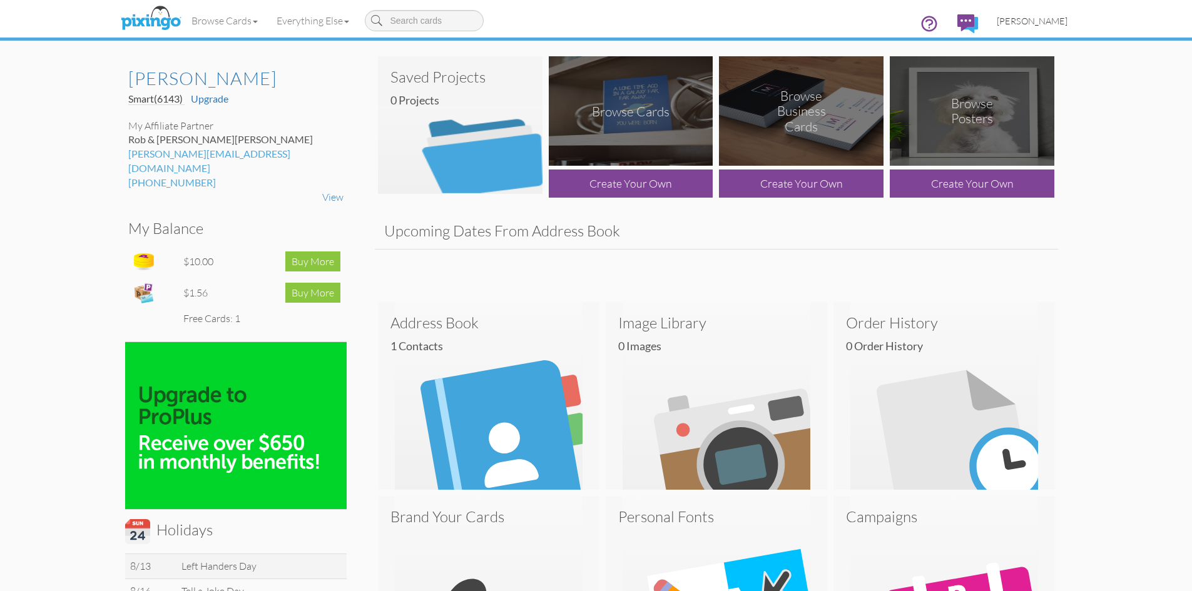
click at [1040, 19] on span "[PERSON_NAME]" at bounding box center [1032, 21] width 71 height 11
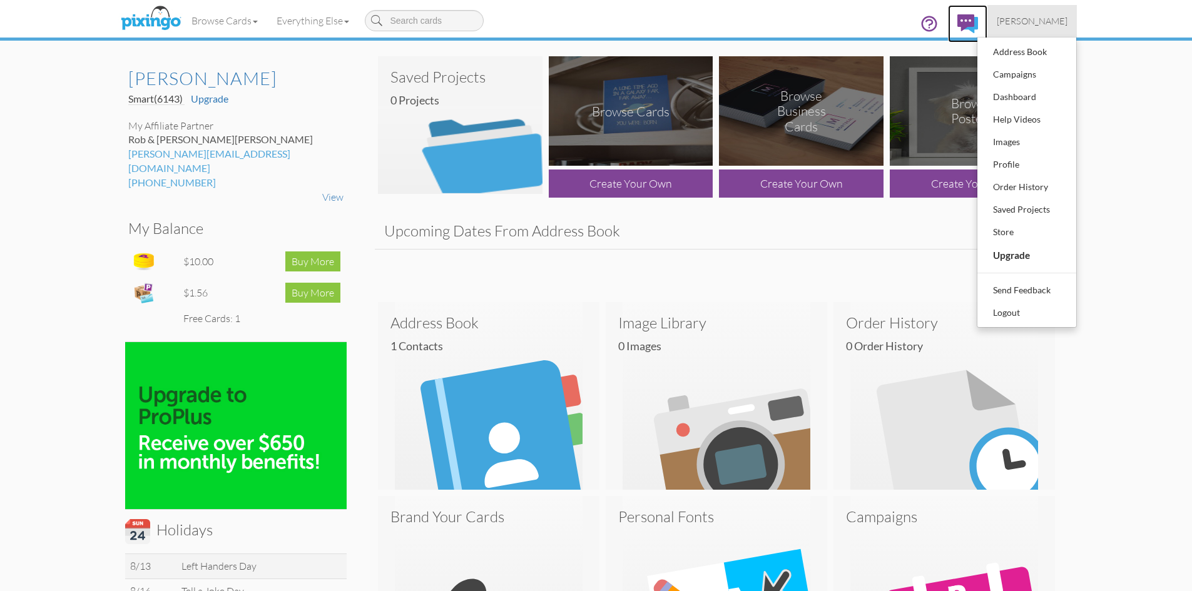
click at [958, 28] on img at bounding box center [967, 23] width 21 height 19
